Goal: Find specific page/section: Find specific page/section

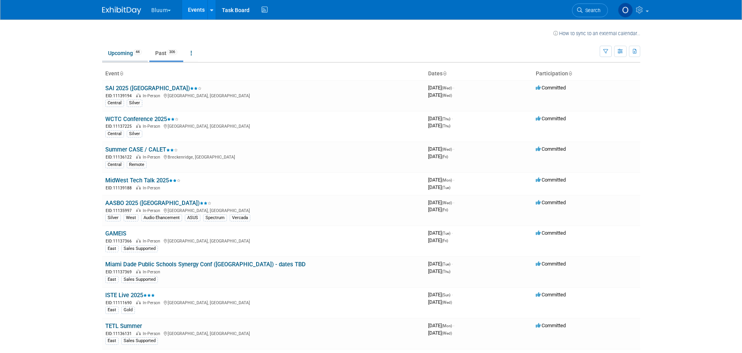
click at [120, 51] on link "Upcoming 44" at bounding box center [125, 53] width 46 height 15
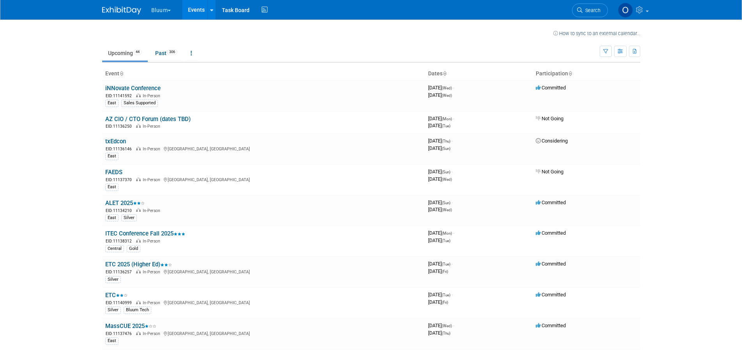
click at [301, 41] on td "Upcoming 44 Past 306 All Events 350 Past and Upcoming Grouped Annually Events g…" at bounding box center [351, 49] width 498 height 25
click at [301, 37] on td at bounding box center [339, 32] width 427 height 10
click at [164, 51] on link "Past 306" at bounding box center [166, 53] width 34 height 15
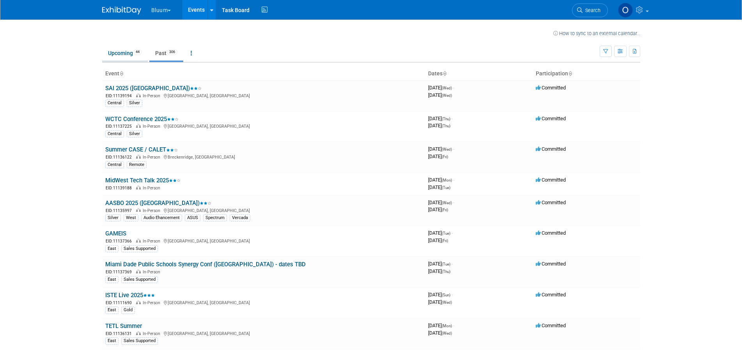
click at [127, 52] on link "Upcoming 44" at bounding box center [125, 53] width 46 height 15
